Goal: Task Accomplishment & Management: Manage account settings

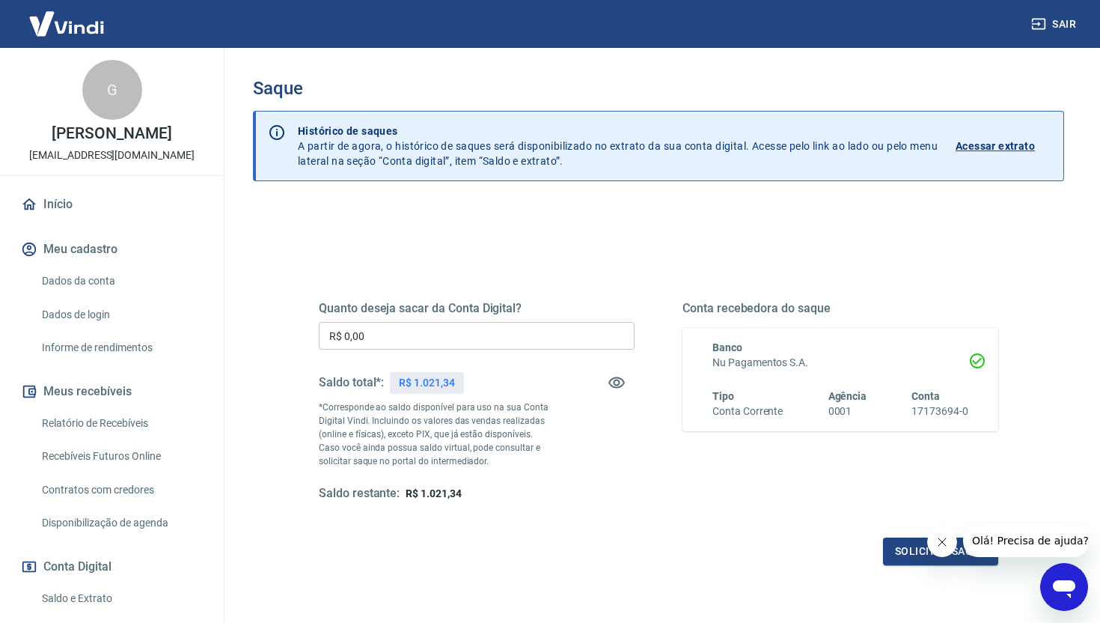
click at [448, 343] on input "R$ 0,00" at bounding box center [477, 336] width 316 height 28
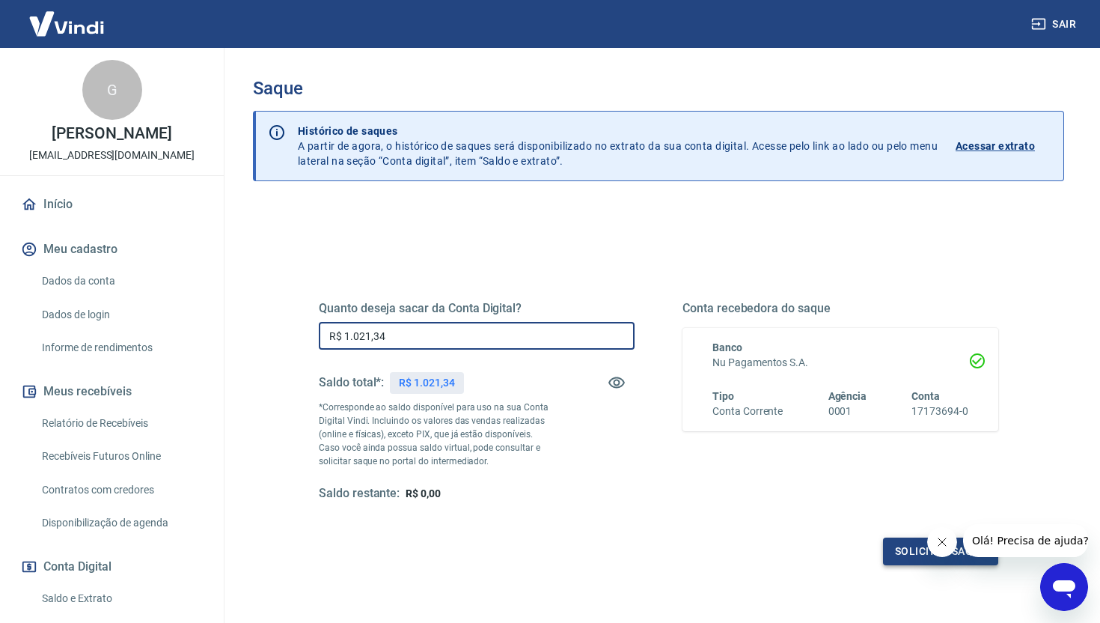
type input "R$ 1.021,34"
click at [894, 556] on button "Solicitar saque" at bounding box center [940, 551] width 115 height 28
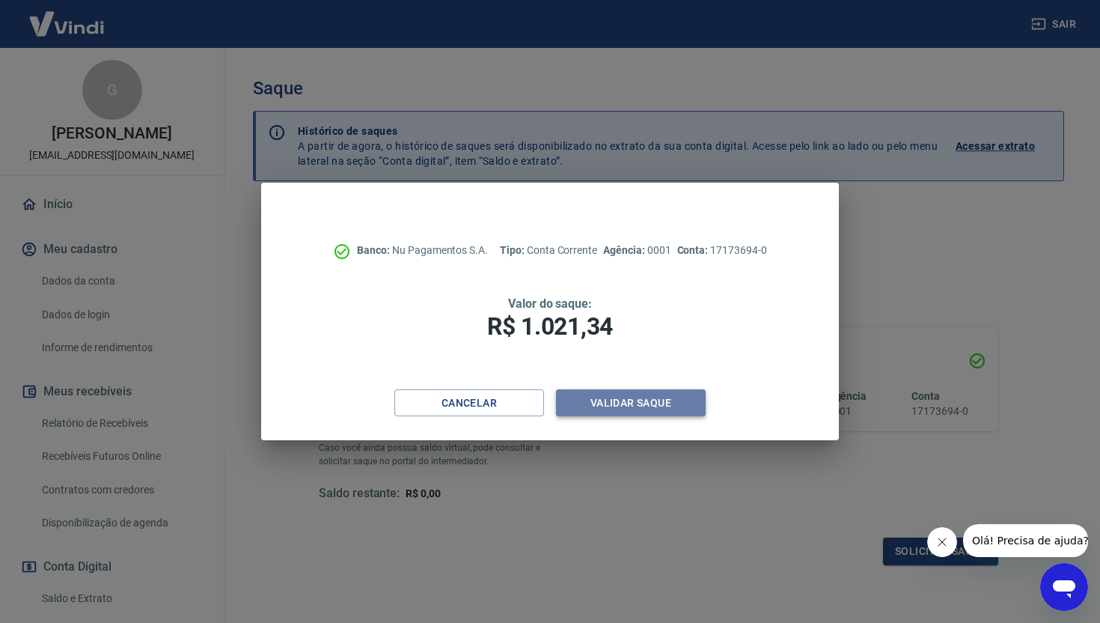
click at [650, 401] on button "Validar saque" at bounding box center [631, 403] width 150 height 28
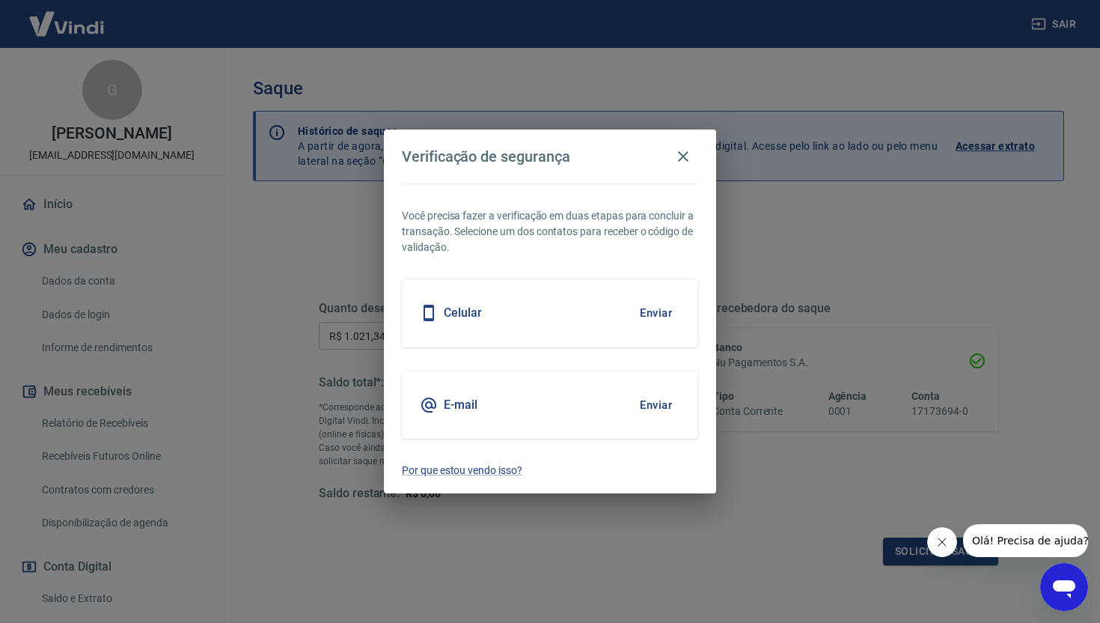
click at [653, 401] on button "Enviar" at bounding box center [656, 404] width 49 height 31
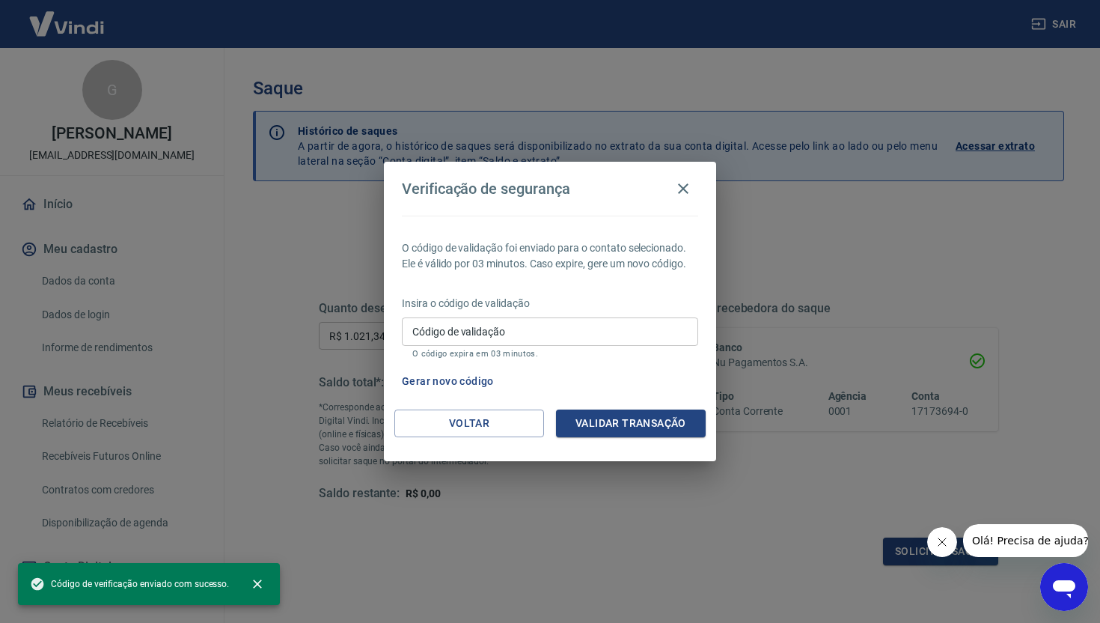
click at [477, 333] on input "Código de validação" at bounding box center [550, 331] width 296 height 28
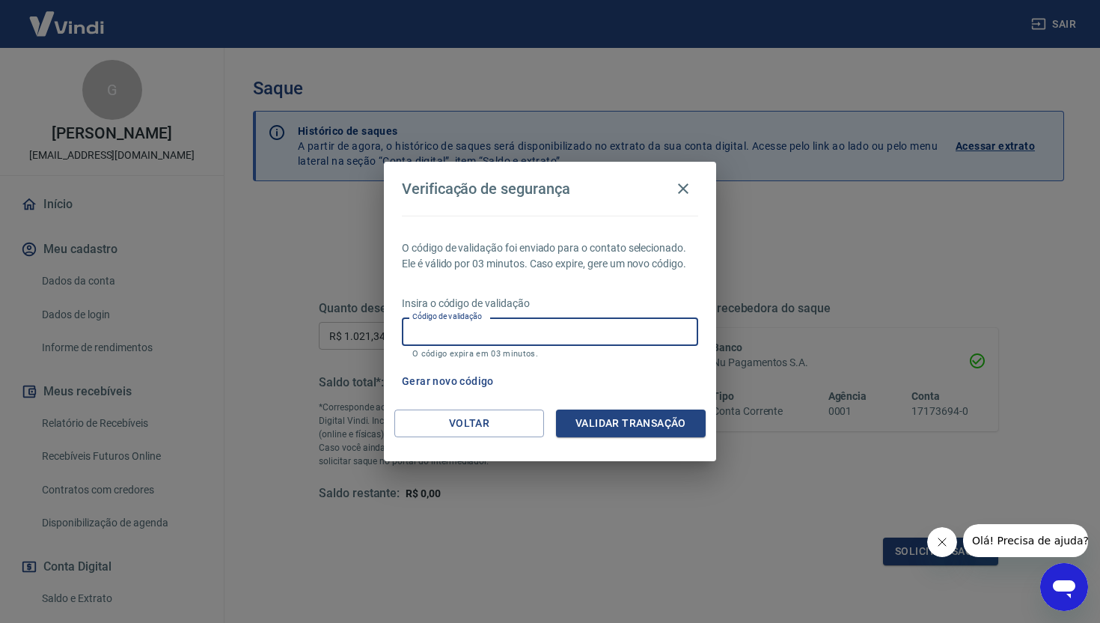
paste input "217709"
type input "217709"
click at [658, 421] on button "Validar transação" at bounding box center [631, 423] width 150 height 28
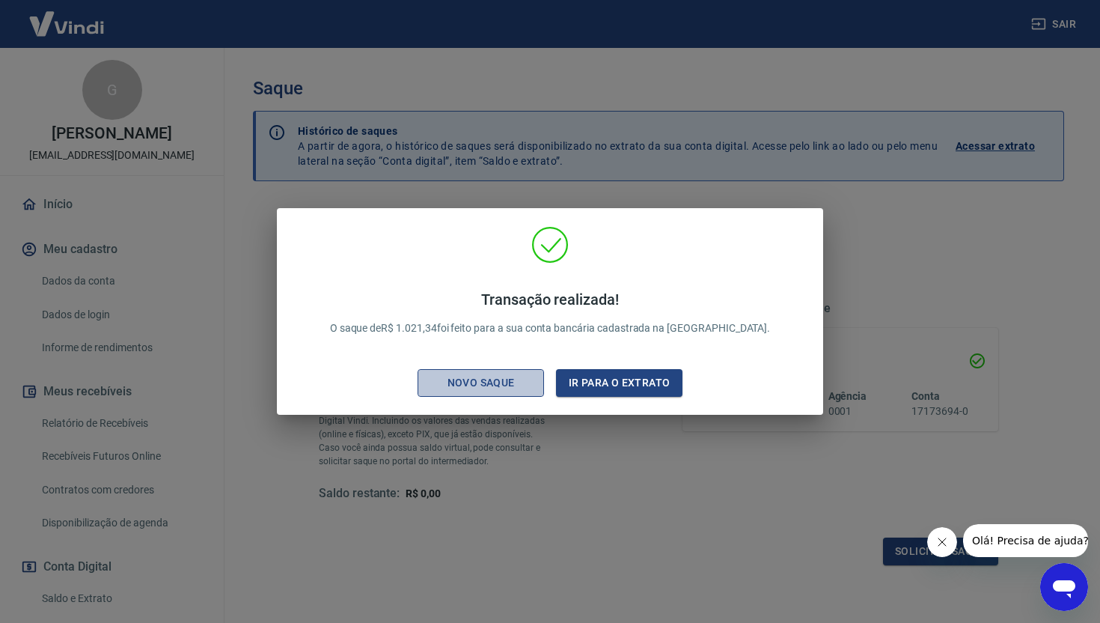
click at [498, 384] on div "Novo saque" at bounding box center [481, 382] width 103 height 19
